Goal: Information Seeking & Learning: Understand process/instructions

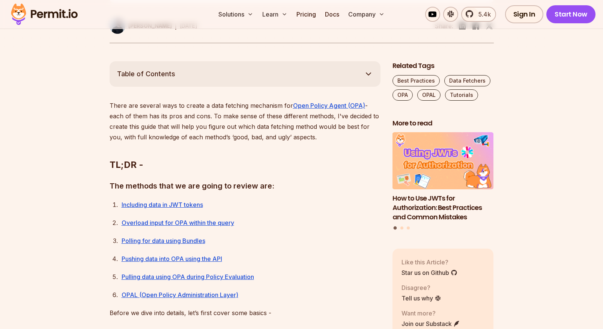
scroll to position [437, 0]
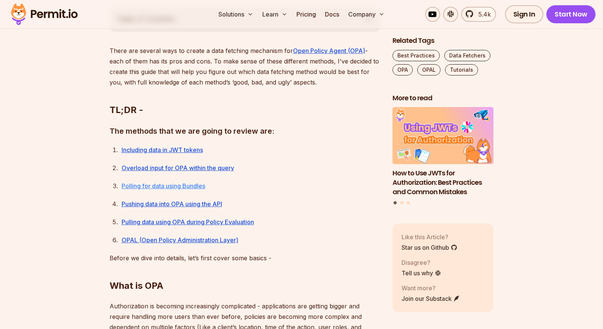
click at [166, 187] on link "Polling for data using Bundles" at bounding box center [164, 186] width 84 height 8
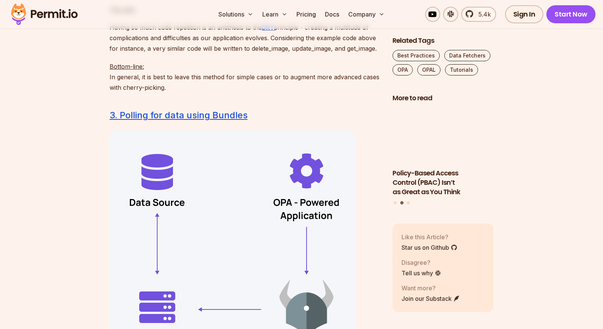
scroll to position [2744, 0]
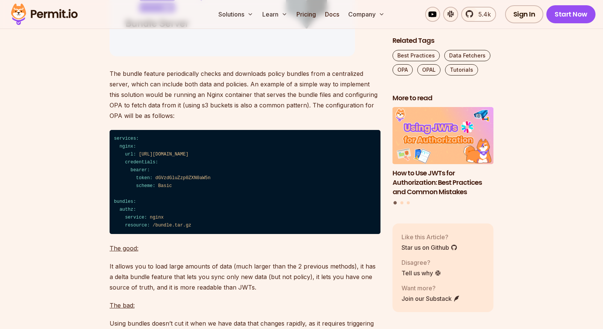
scroll to position [3100, 0]
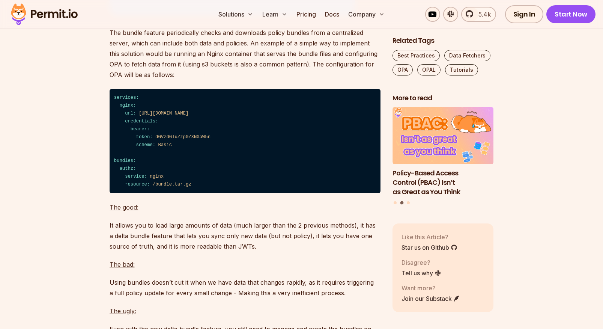
click at [126, 187] on code "services: nginx: url: [URL][DOMAIN_NAME] credentials: bearer: token: dGVzdGluZz…" at bounding box center [245, 141] width 271 height 104
click at [126, 163] on span "bundles:" at bounding box center [125, 160] width 22 height 5
click at [134, 179] on span "service:" at bounding box center [136, 176] width 22 height 5
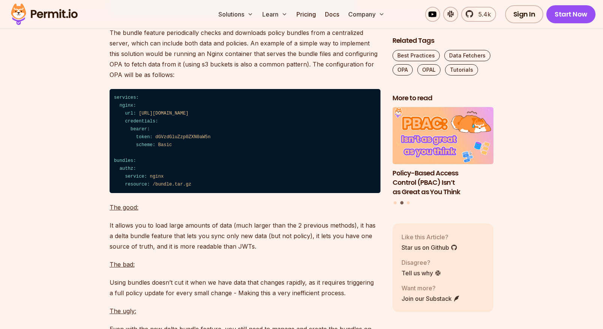
click at [136, 187] on span "resource:" at bounding box center [137, 184] width 25 height 5
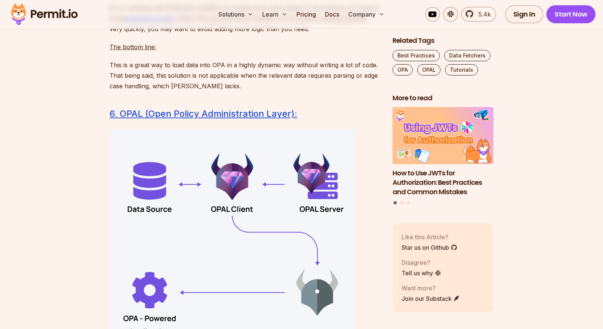
scroll to position [4514, 0]
